Goal: Task Accomplishment & Management: Manage account settings

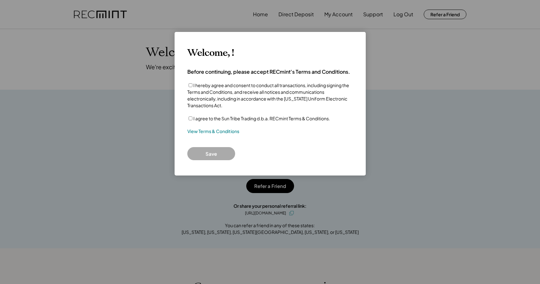
click at [193, 119] on label "I agree to the Sun Tribe Trading d.b.a. RECmint Terms & Conditions." at bounding box center [261, 118] width 137 height 6
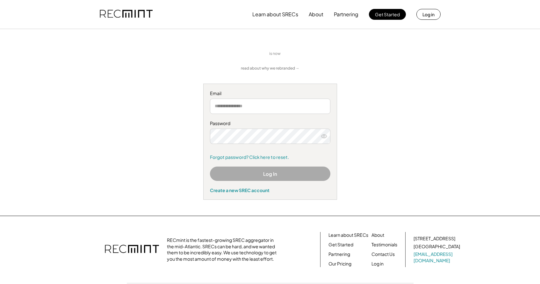
click at [191, 119] on div "is now read about why we rebranded → Email Password Forgot password? Click here…" at bounding box center [270, 122] width 393 height 155
type input "**********"
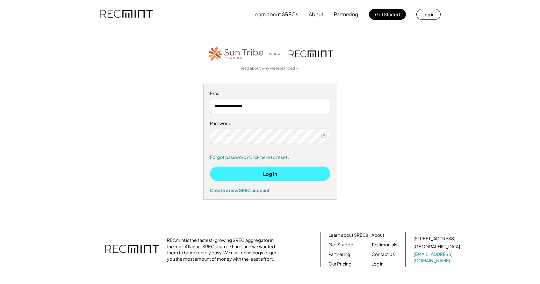
click at [264, 176] on button "Log In" at bounding box center [270, 173] width 120 height 14
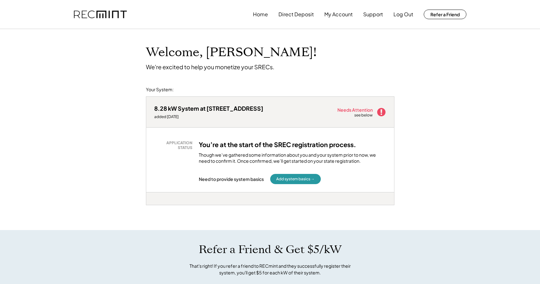
click at [382, 112] on use at bounding box center [381, 112] width 8 height 8
click at [337, 13] on button "My Account" at bounding box center [338, 14] width 28 height 13
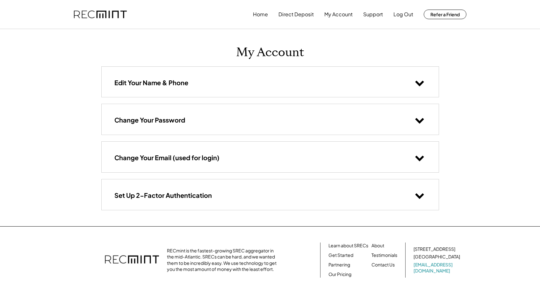
scroll to position [-1, 0]
